Goal: Find specific page/section: Find specific page/section

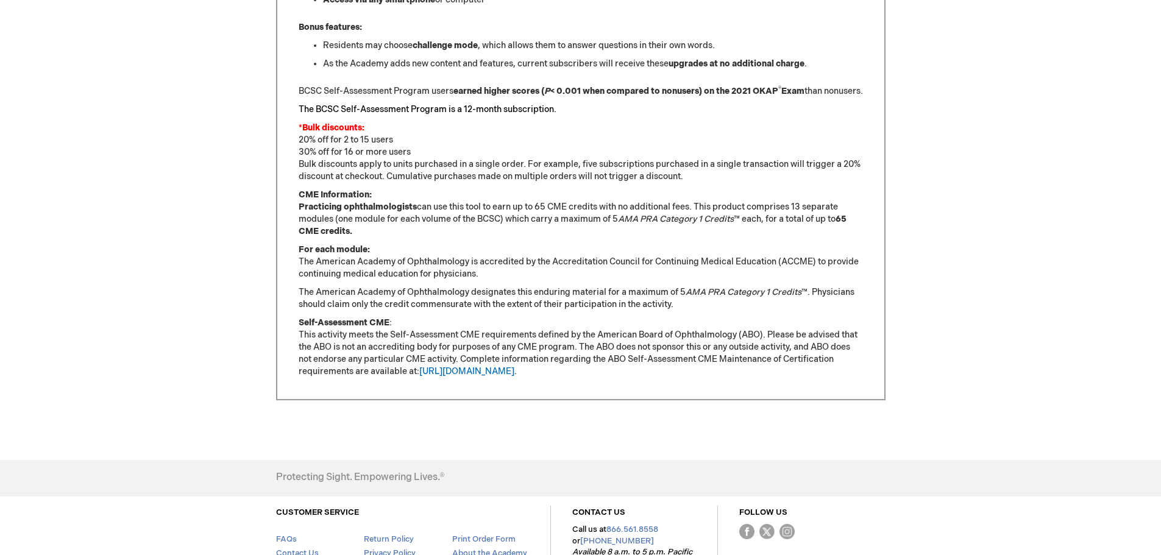
scroll to position [975, 0]
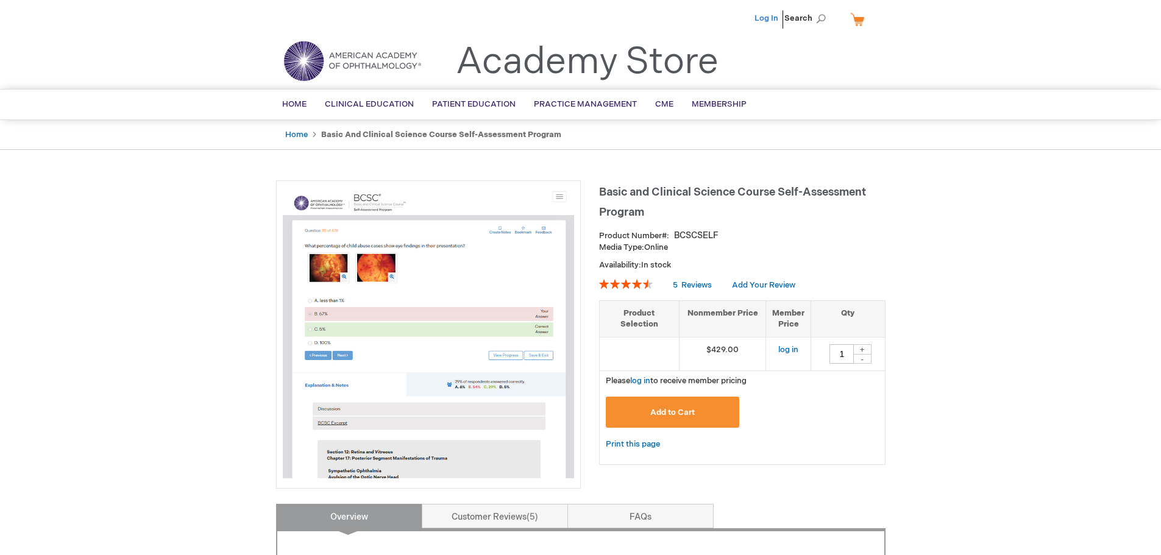
click at [769, 19] on link "Log In" at bounding box center [766, 18] width 24 height 10
click at [737, 20] on span "[PERSON_NAME]" at bounding box center [706, 18] width 68 height 10
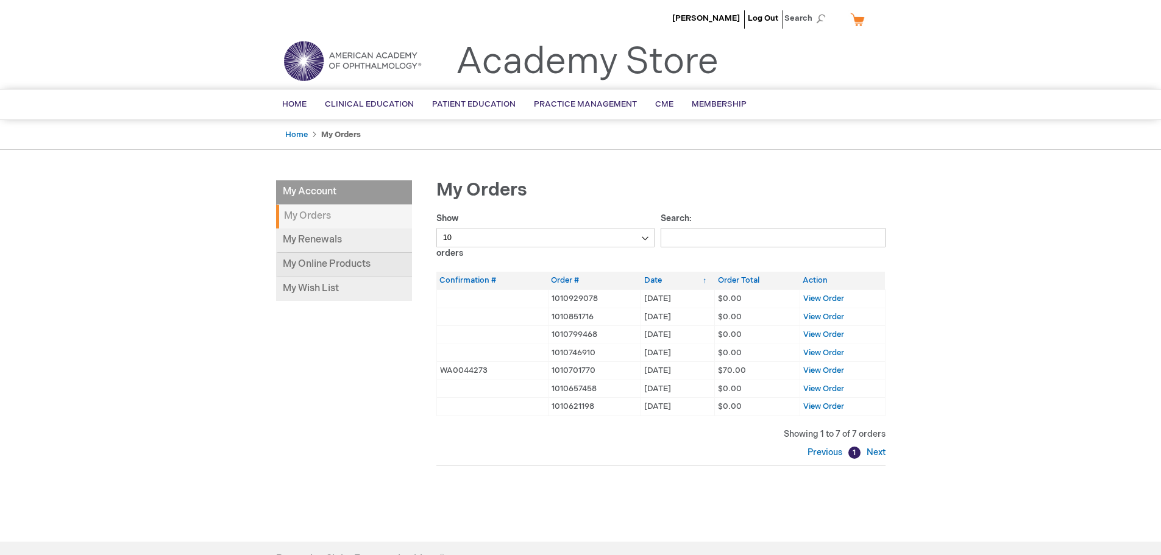
click at [388, 264] on link "My Online Products" at bounding box center [344, 265] width 136 height 24
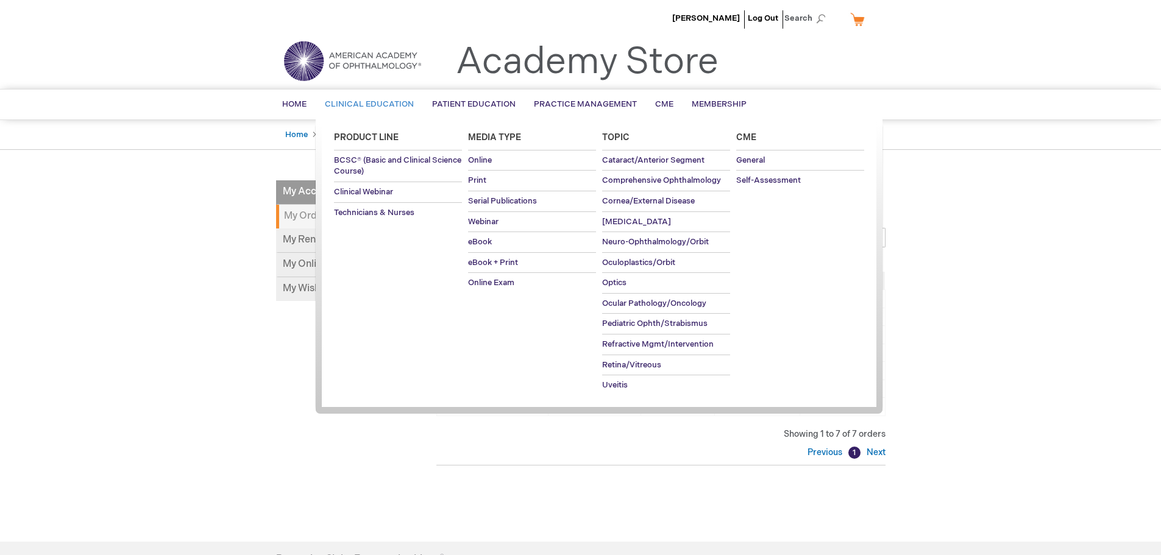
click at [502, 294] on ul "Product Line BCSC® (Basic and Clinical Science Course) Clinical Webinar Technic…" at bounding box center [599, 264] width 567 height 291
click at [502, 289] on link "Online Exam" at bounding box center [532, 283] width 128 height 20
click at [502, 279] on span "Online Exam" at bounding box center [491, 283] width 46 height 10
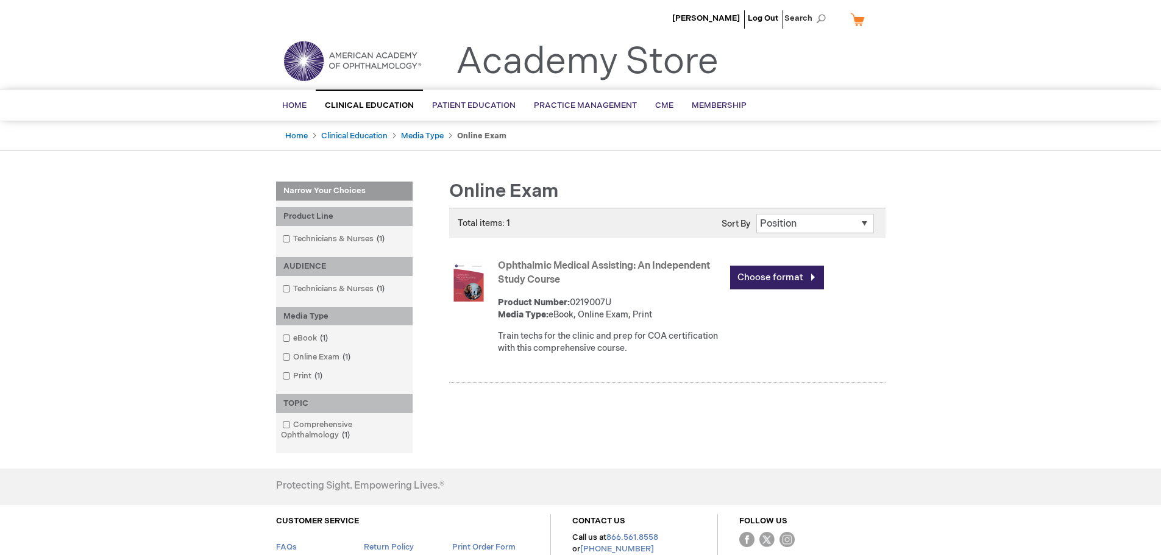
click at [355, 63] on img at bounding box center [352, 61] width 146 height 44
click at [753, 17] on link "Log Out" at bounding box center [763, 18] width 30 height 10
